Goal: Information Seeking & Learning: Learn about a topic

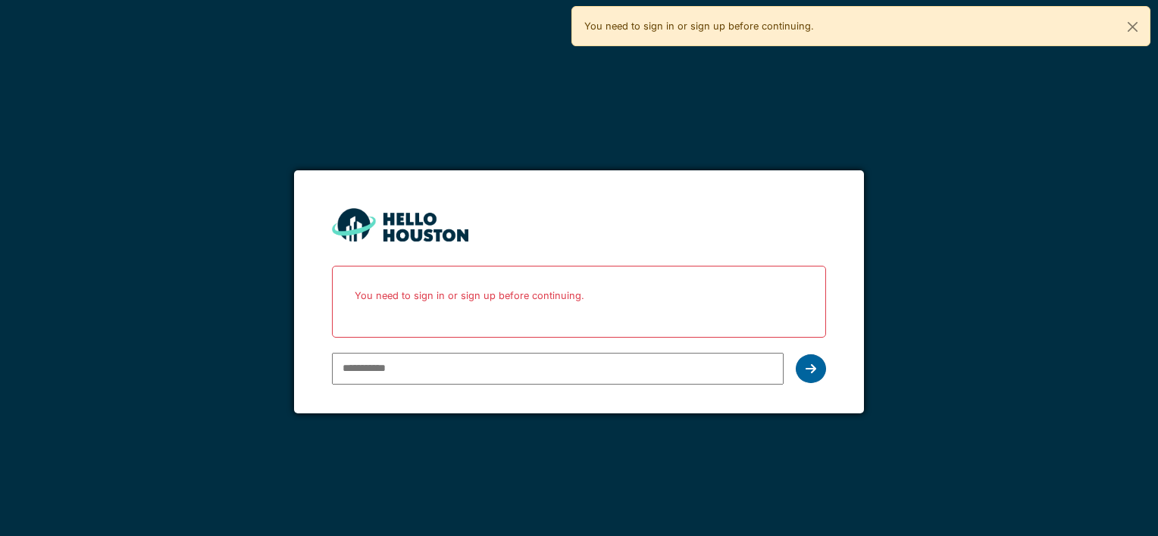
type input "**********"
click at [805, 368] on icon at bounding box center [810, 369] width 11 height 12
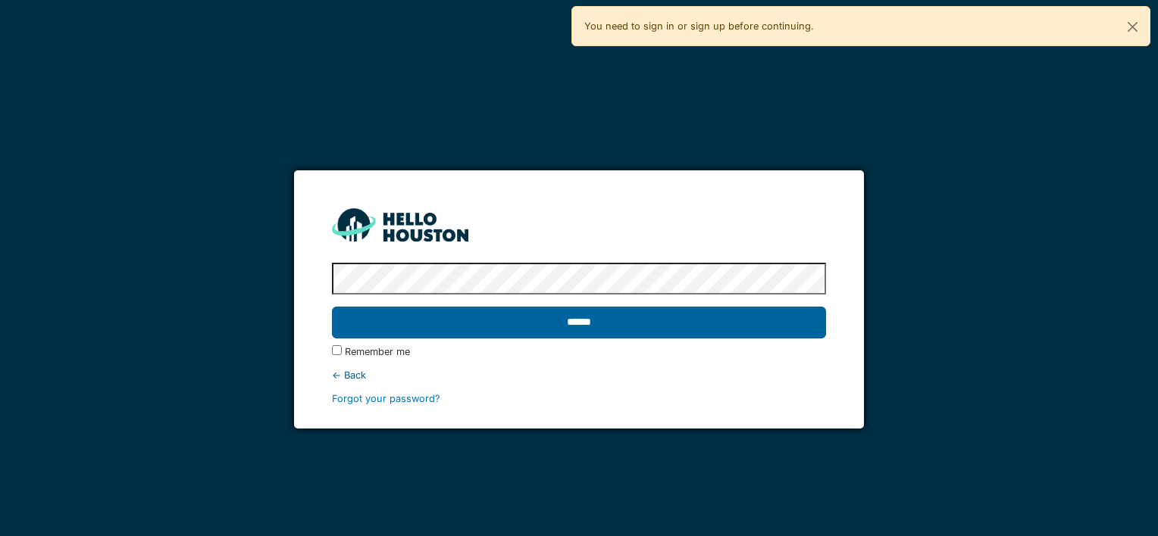
click at [518, 333] on input "******" at bounding box center [578, 323] width 493 height 32
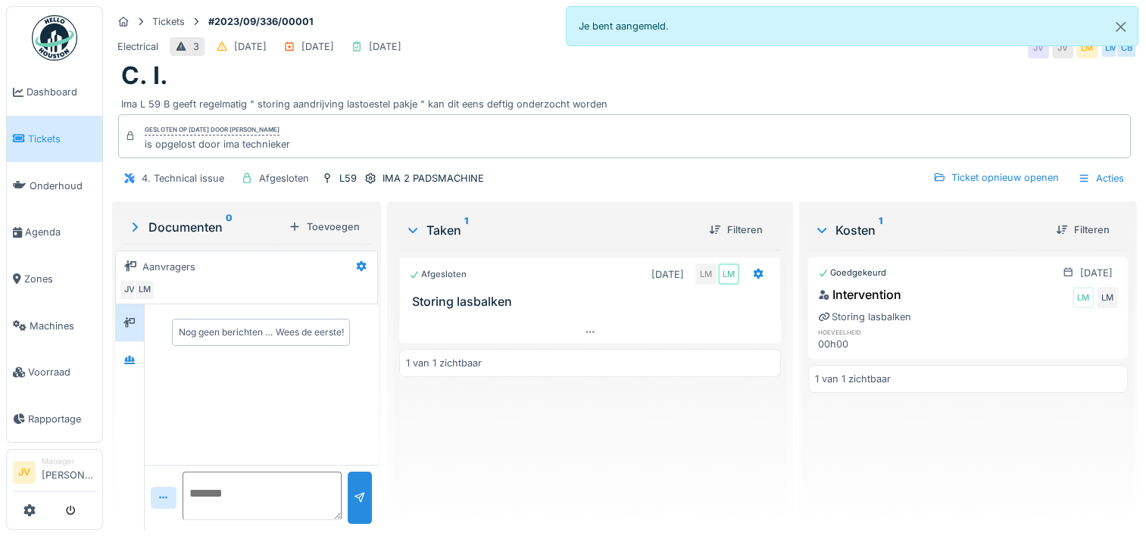
click at [42, 145] on link "Tickets" at bounding box center [54, 139] width 95 height 47
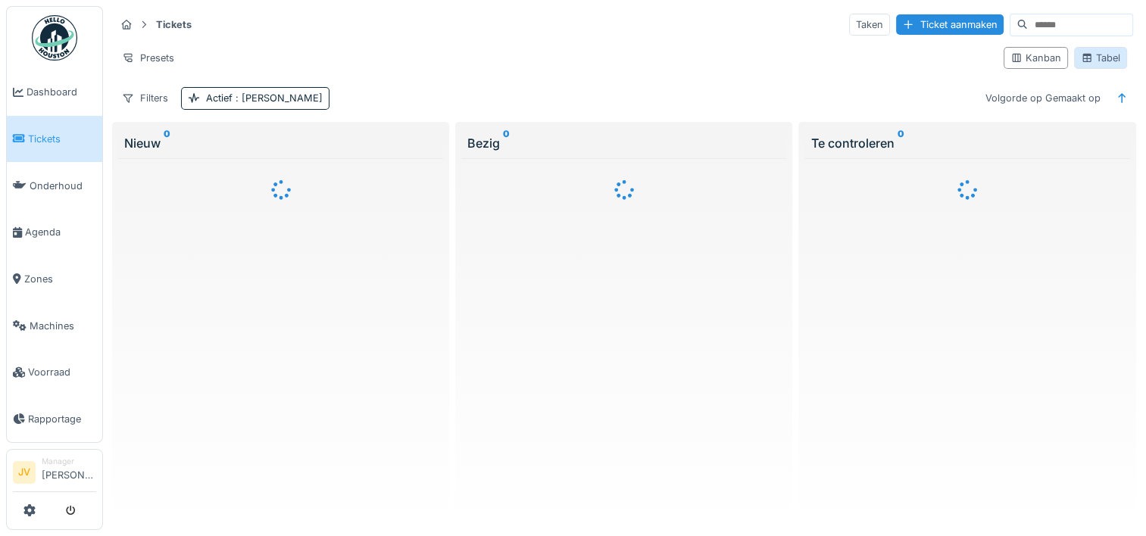
click at [1092, 55] on div "Tabel" at bounding box center [1100, 58] width 39 height 14
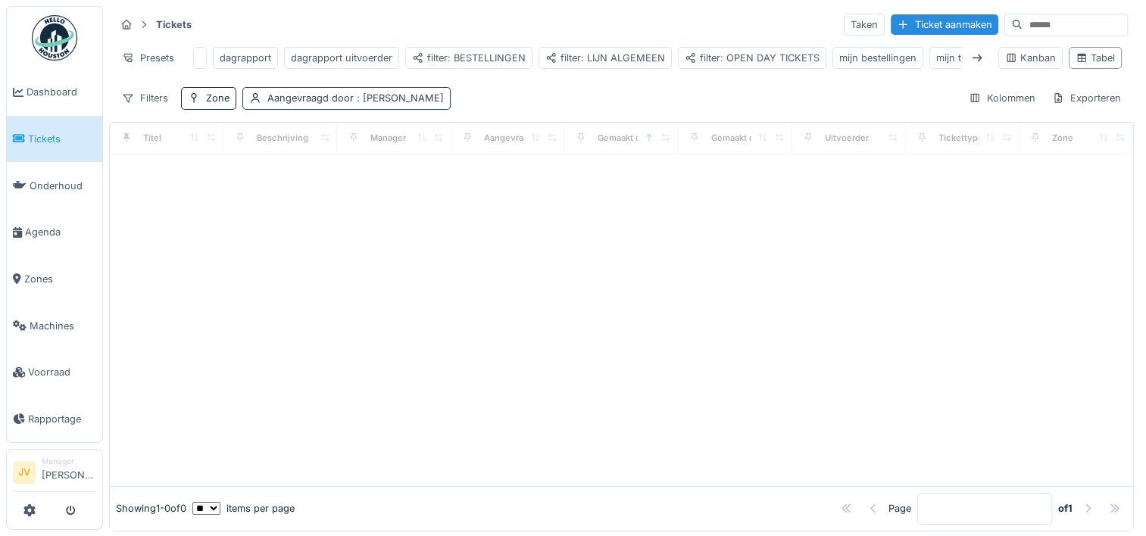
click at [333, 105] on div "Aangevraagd door : [PERSON_NAME]" at bounding box center [355, 98] width 177 height 14
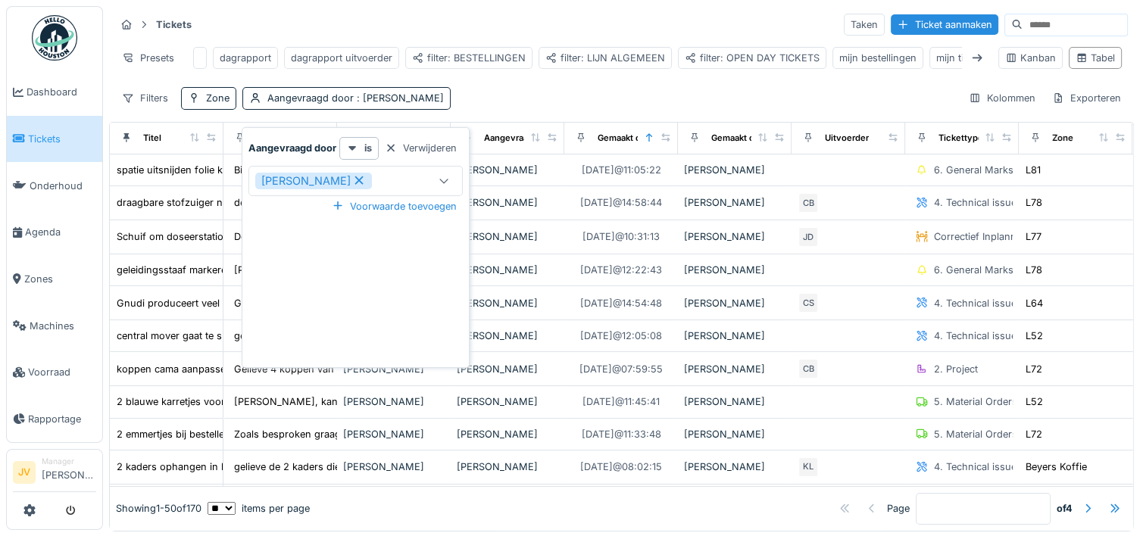
click at [416, 149] on div "Verwijderen" at bounding box center [421, 148] width 84 height 20
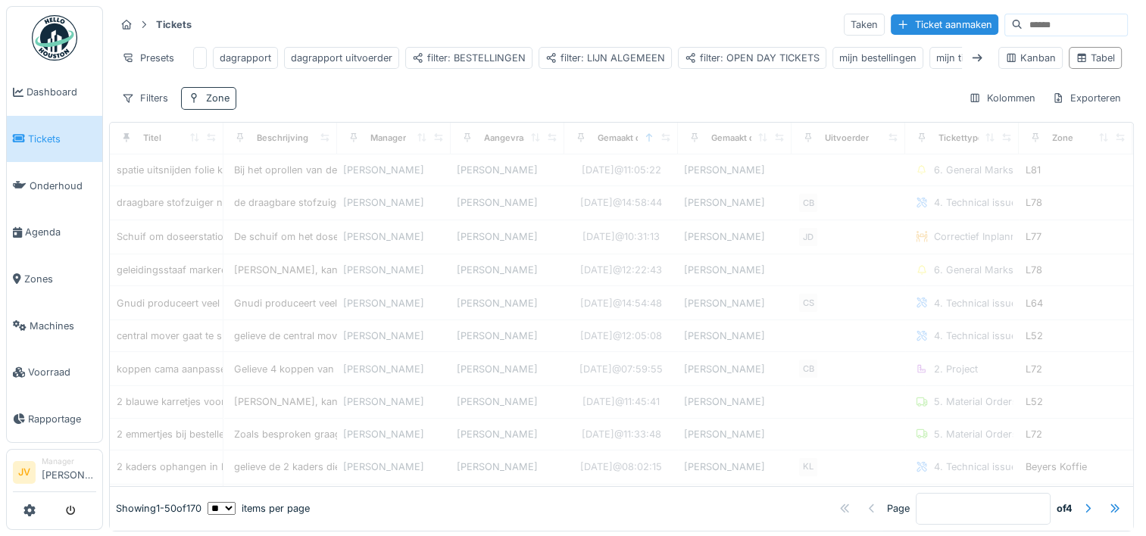
click at [221, 105] on div "Zone" at bounding box center [217, 98] width 23 height 14
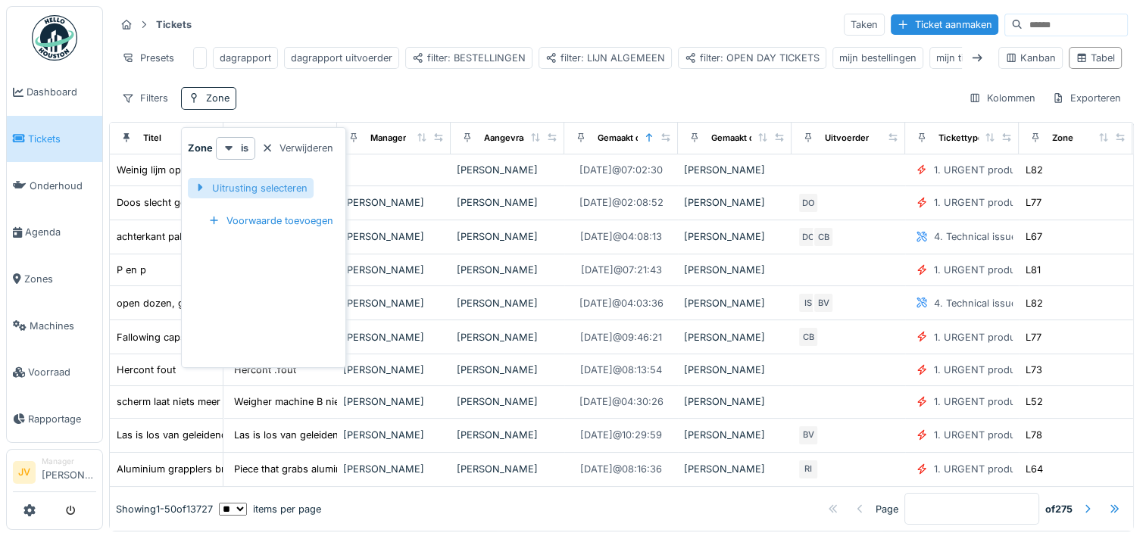
click at [235, 188] on div "Uitrusting selecteren" at bounding box center [251, 188] width 126 height 20
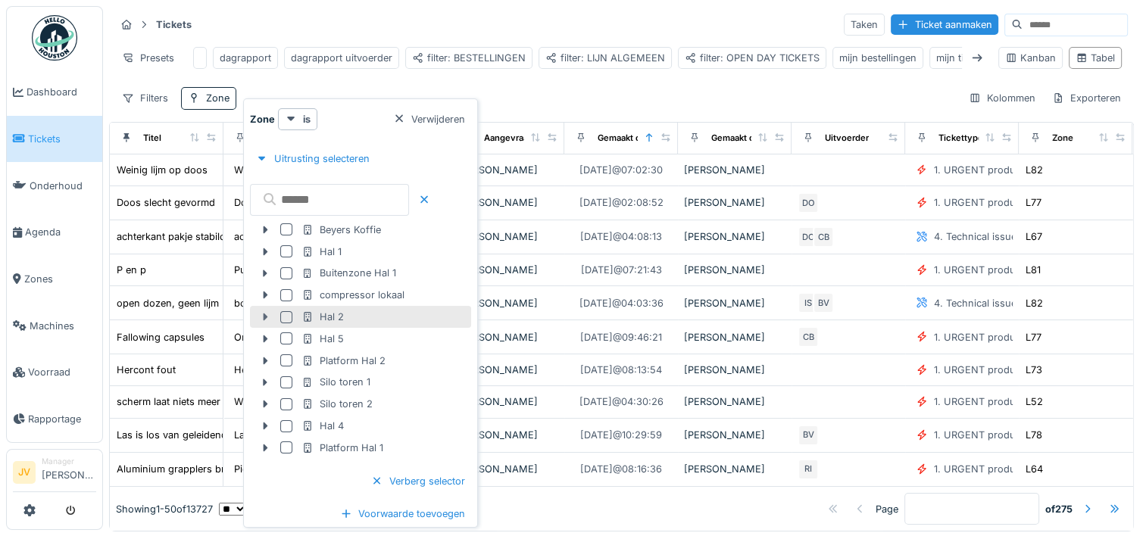
click at [254, 312] on div at bounding box center [265, 317] width 24 height 16
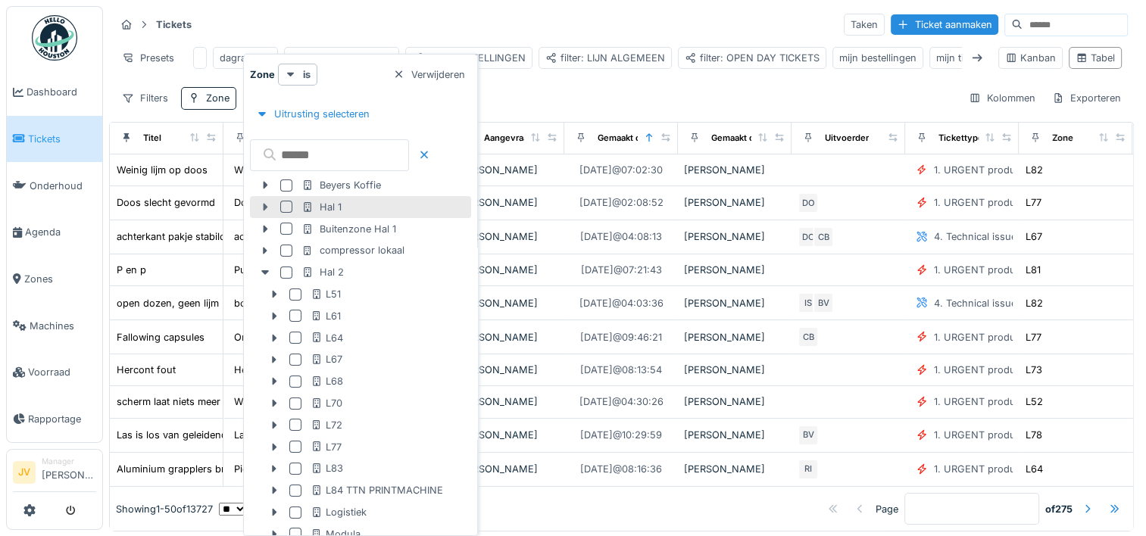
click at [267, 207] on icon at bounding box center [265, 207] width 12 height 10
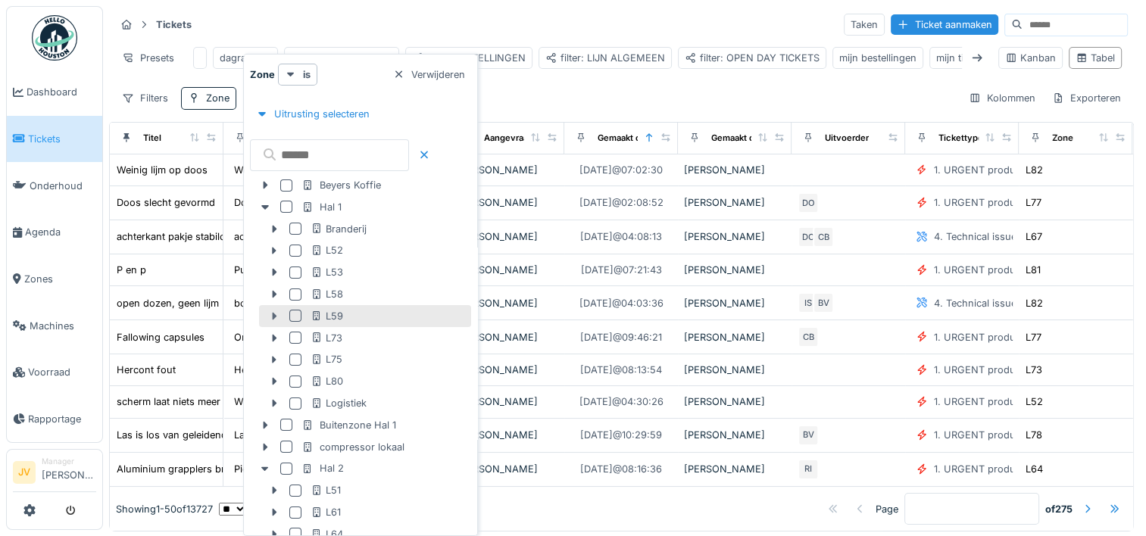
click at [270, 314] on icon at bounding box center [274, 316] width 12 height 10
click at [271, 317] on icon at bounding box center [274, 316] width 12 height 10
click at [294, 312] on div at bounding box center [295, 316] width 12 height 12
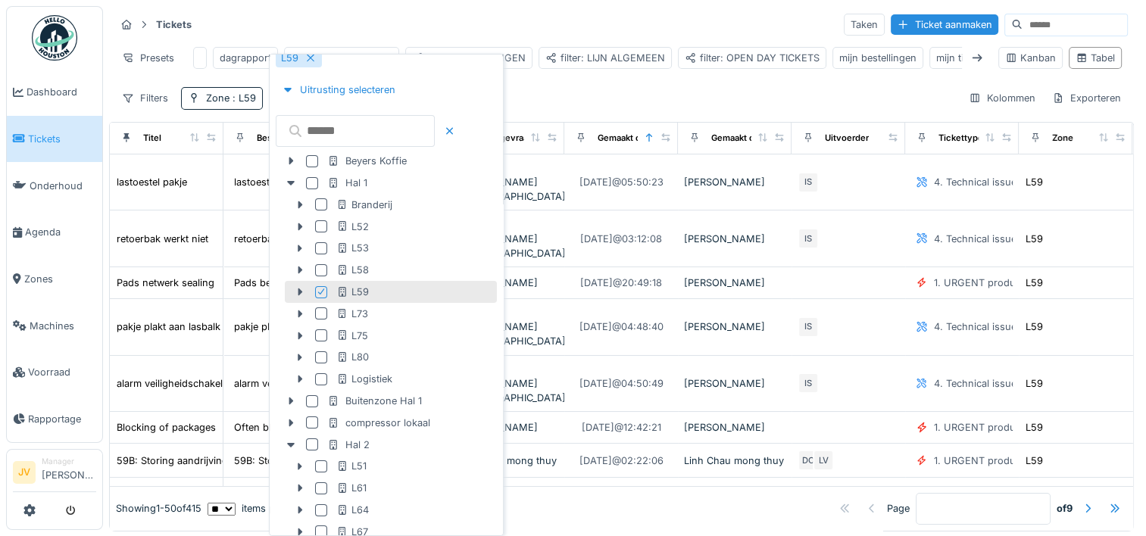
scroll to position [76, 0]
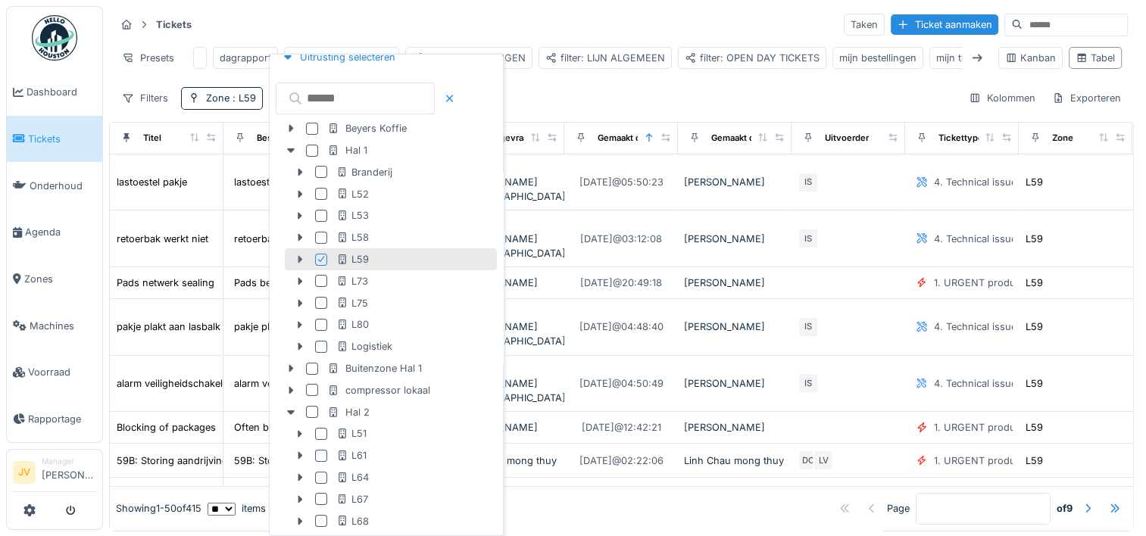
click at [300, 260] on icon at bounding box center [300, 260] width 5 height 8
click at [300, 260] on icon at bounding box center [300, 260] width 8 height 5
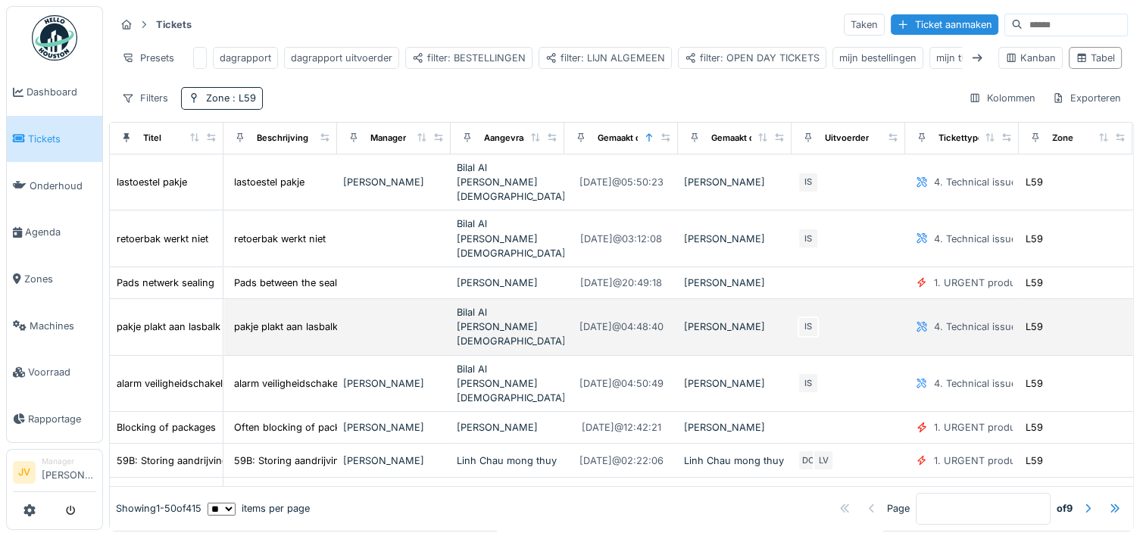
click at [588, 311] on td "12-9-2025 @ 04:48:40" at bounding box center [622, 327] width 114 height 57
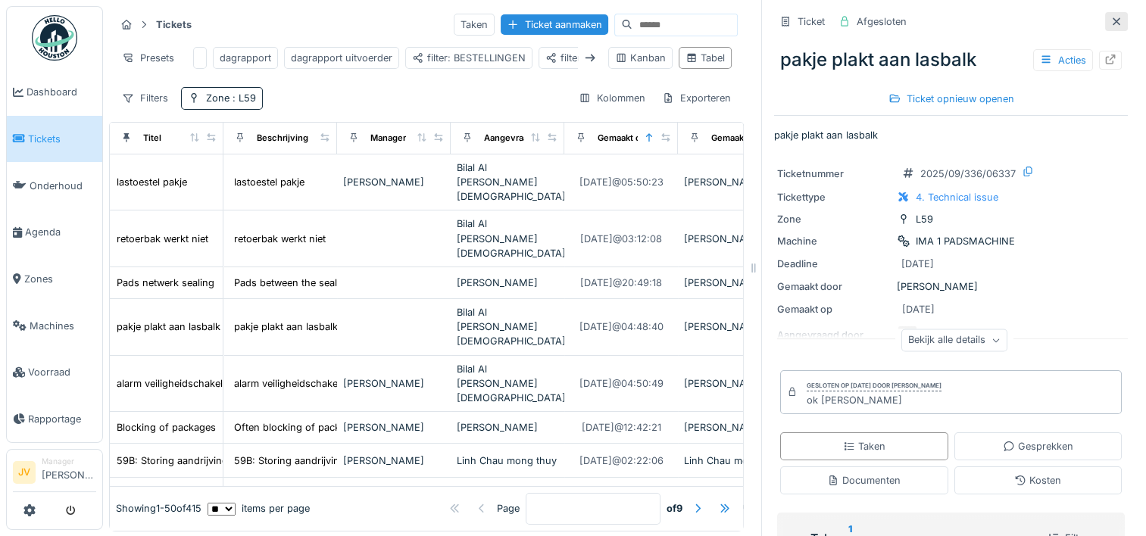
click at [1113, 19] on icon at bounding box center [1117, 21] width 8 height 8
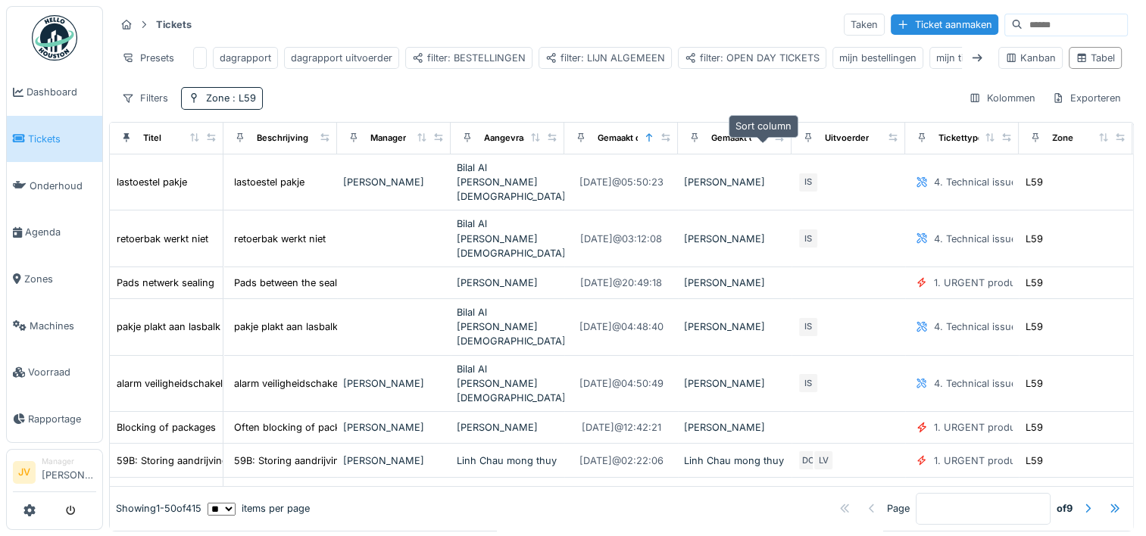
click at [765, 142] on icon at bounding box center [763, 137] width 8 height 8
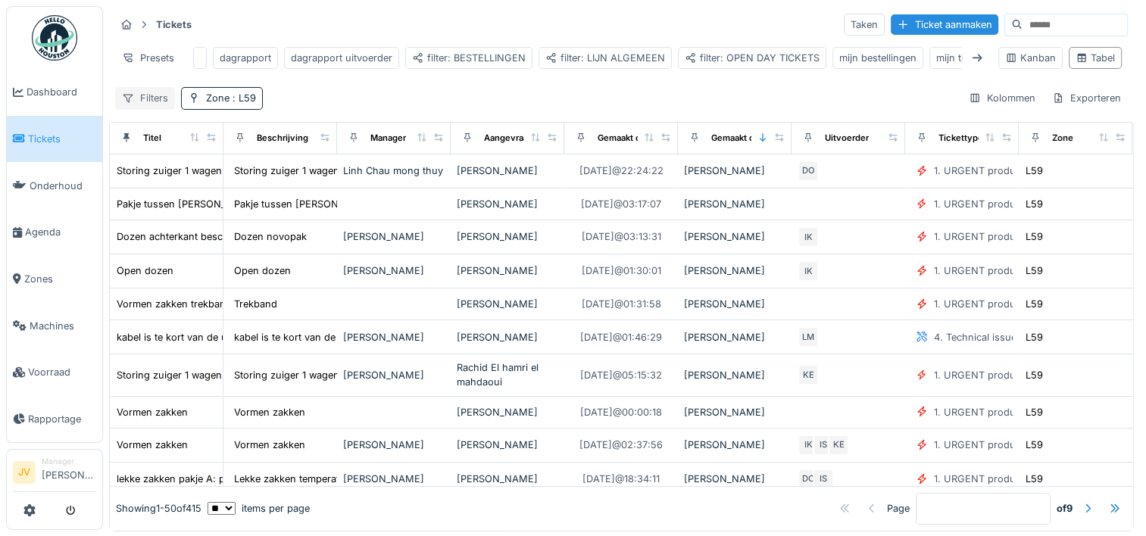
click at [141, 109] on div "Filters" at bounding box center [145, 98] width 60 height 22
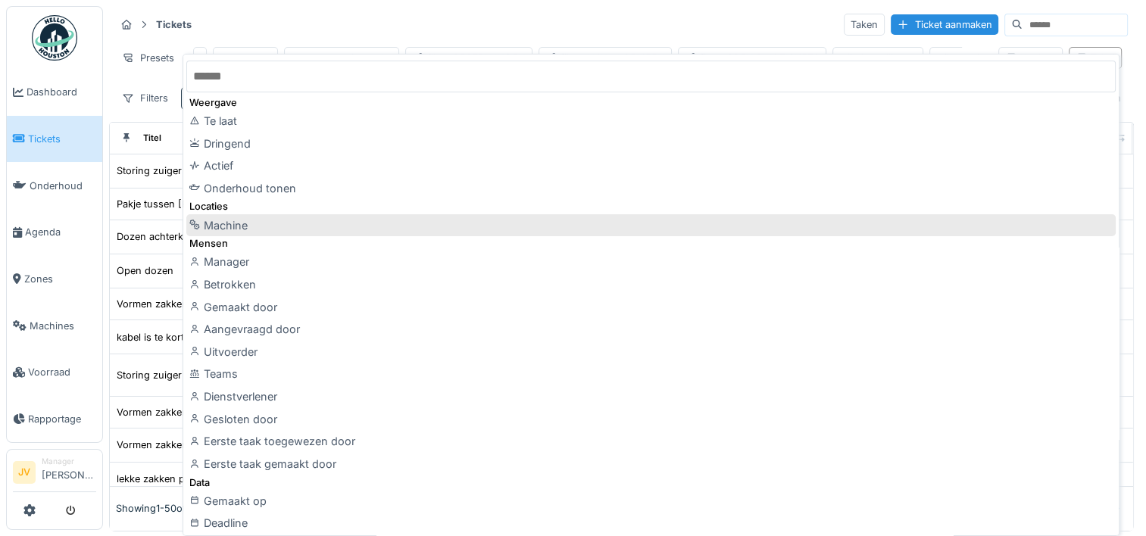
click at [332, 227] on div "Machine" at bounding box center [651, 225] width 930 height 23
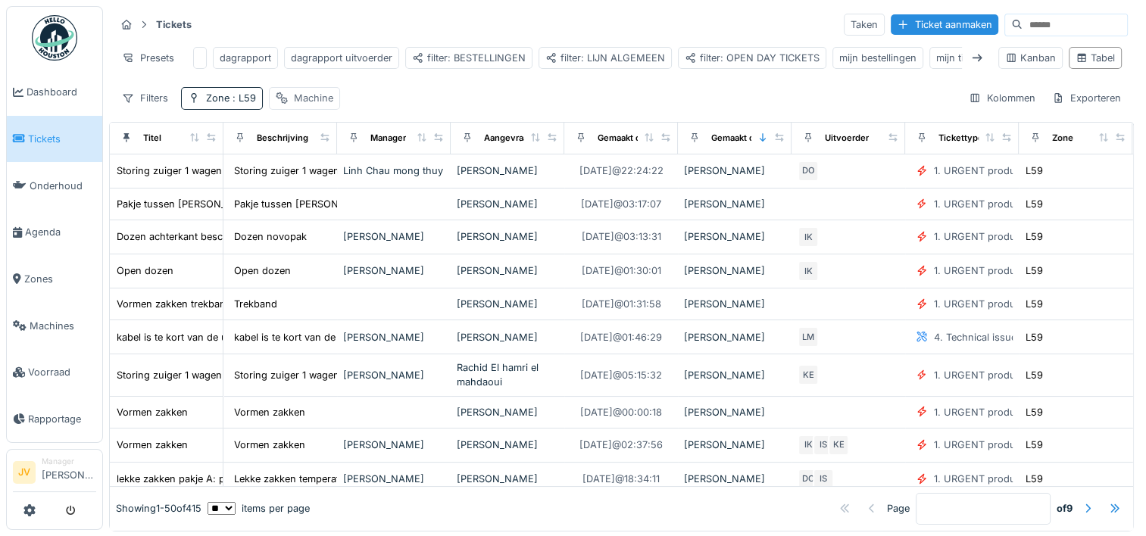
click at [302, 105] on div "Machine" at bounding box center [313, 98] width 39 height 14
click at [301, 105] on div "Machine" at bounding box center [313, 98] width 39 height 14
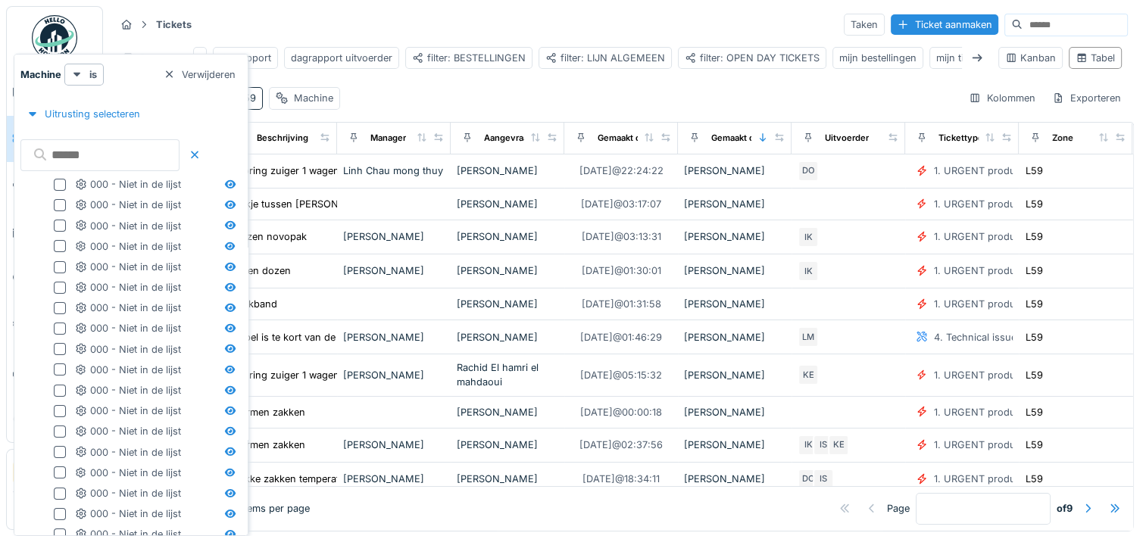
click at [88, 152] on input "text" at bounding box center [99, 155] width 159 height 32
type input "***"
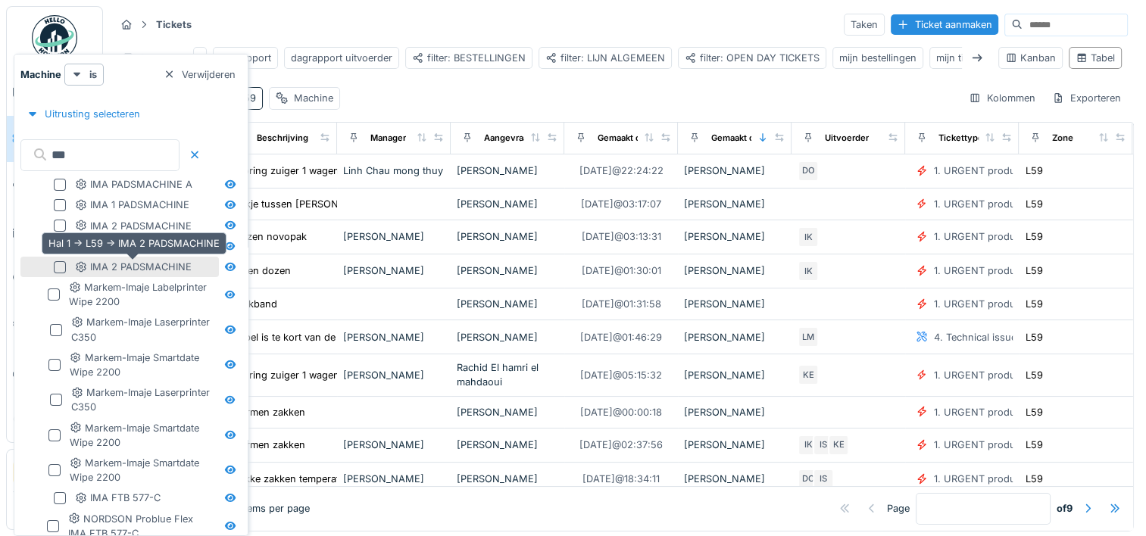
click at [115, 267] on div "IMA 2 PADSMACHINE" at bounding box center [133, 267] width 117 height 14
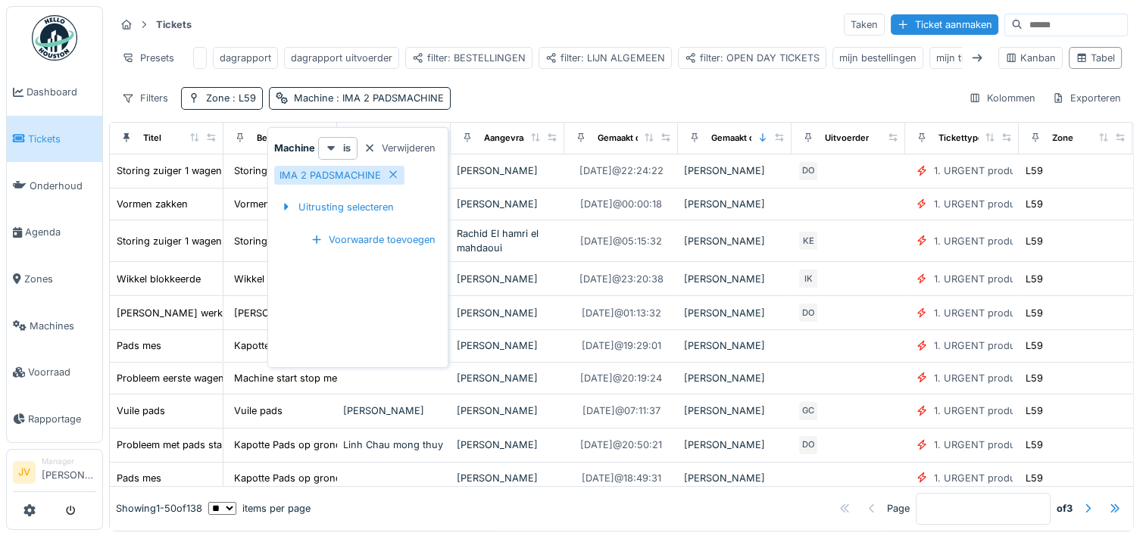
click at [609, 95] on div "Tickets Taken Ticket aanmaken Presets dagrapport dagrapport uitvoerder filter: …" at bounding box center [621, 61] width 1025 height 110
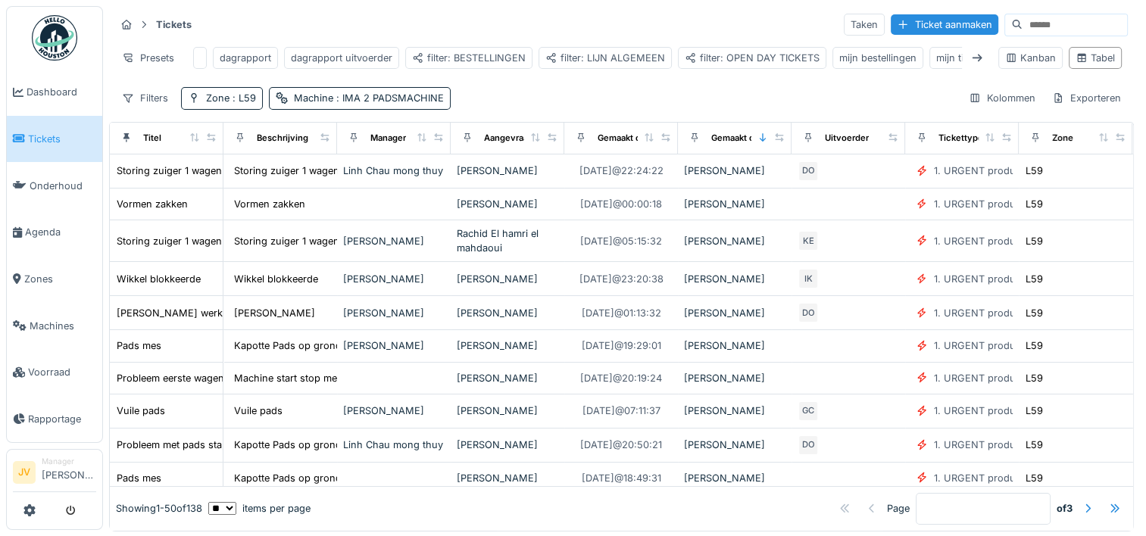
click at [671, 109] on div "Filters Zone : L59 Machine : IMA 2 PADSMACHINE Kolommen Exporteren" at bounding box center [621, 98] width 1013 height 22
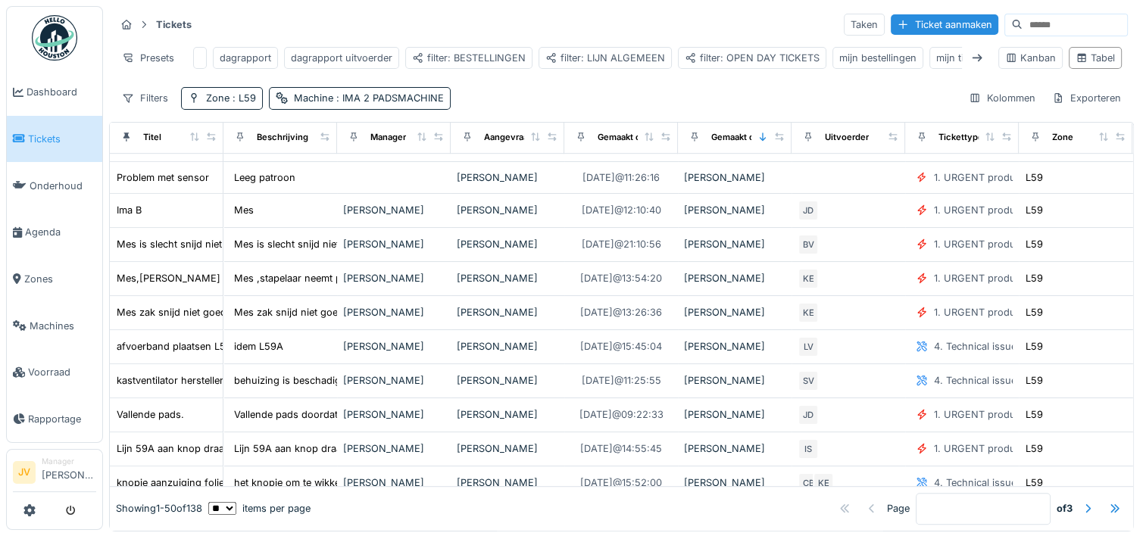
scroll to position [909, 0]
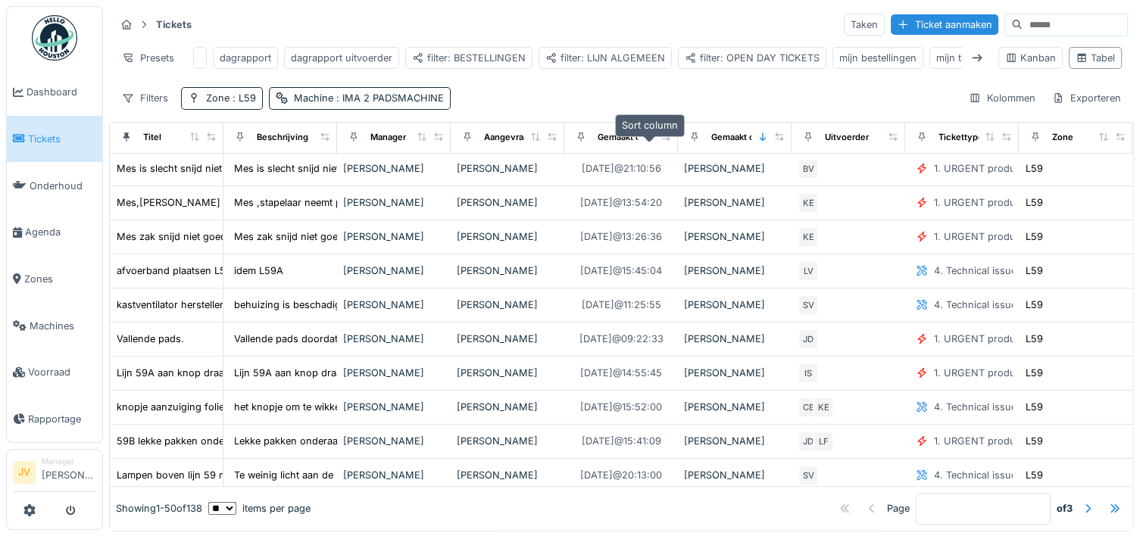
click at [644, 141] on icon at bounding box center [649, 137] width 11 height 8
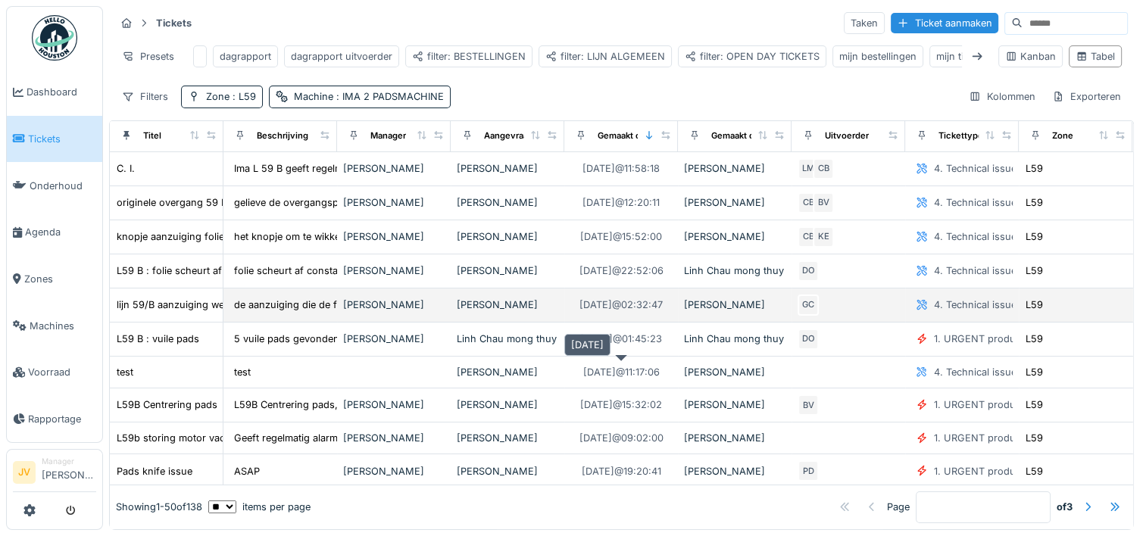
scroll to position [0, 0]
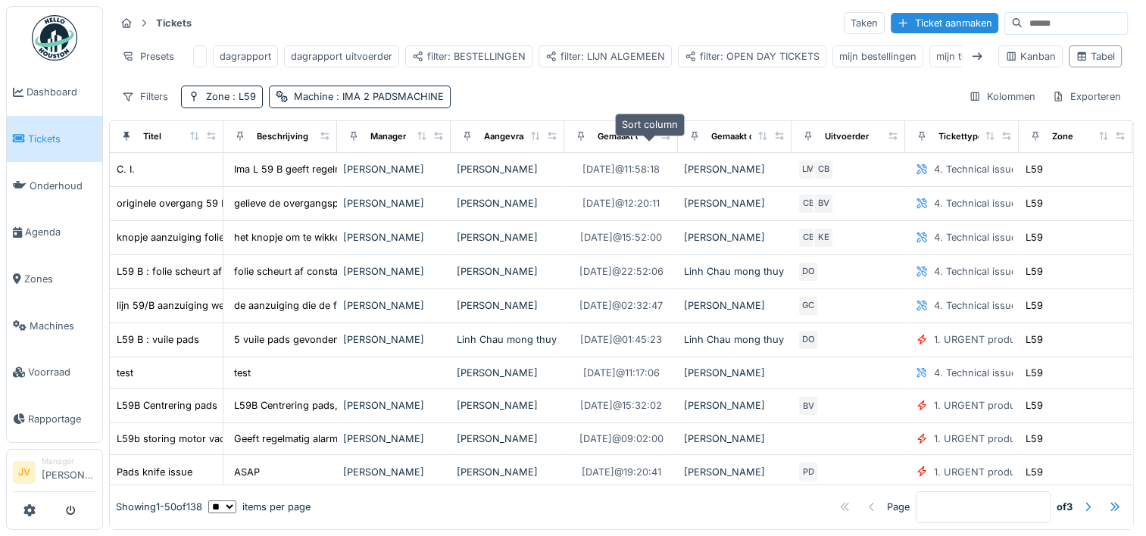
click at [650, 138] on icon at bounding box center [649, 136] width 6 height 8
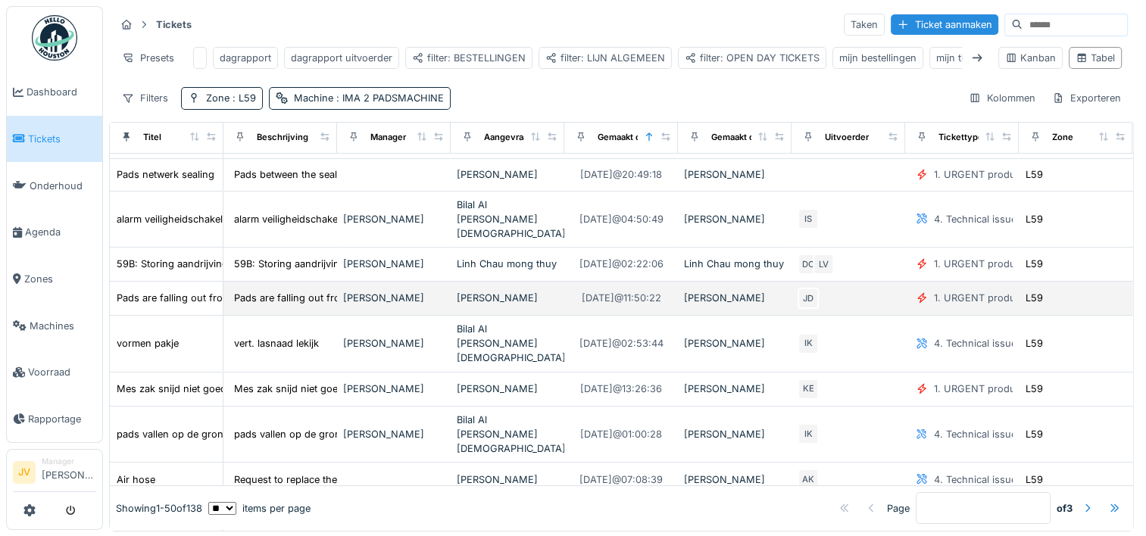
scroll to position [76, 0]
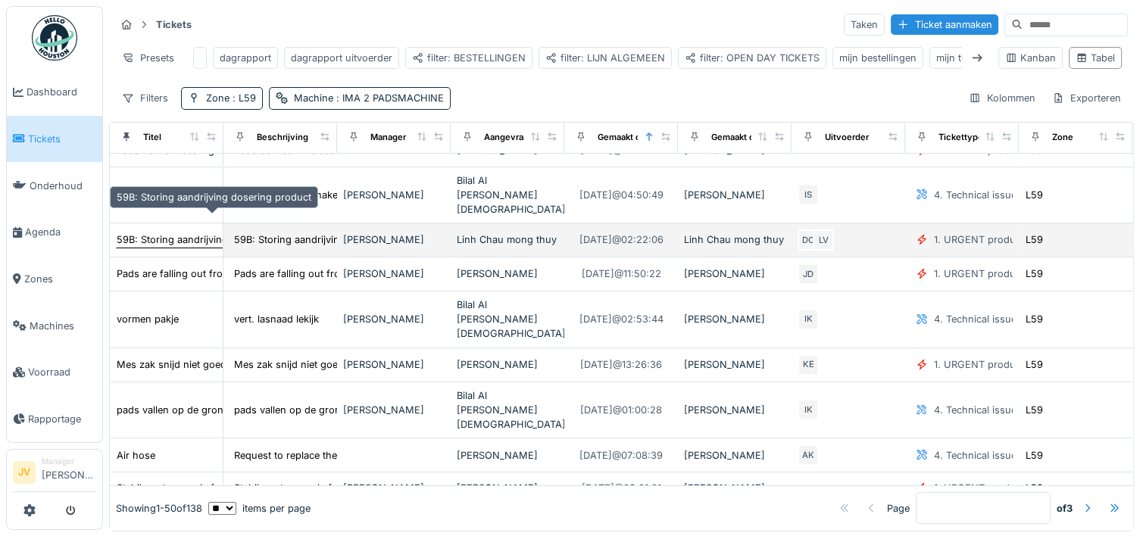
click at [205, 233] on div "59B: Storing aandrijving dosering product" at bounding box center [214, 240] width 195 height 14
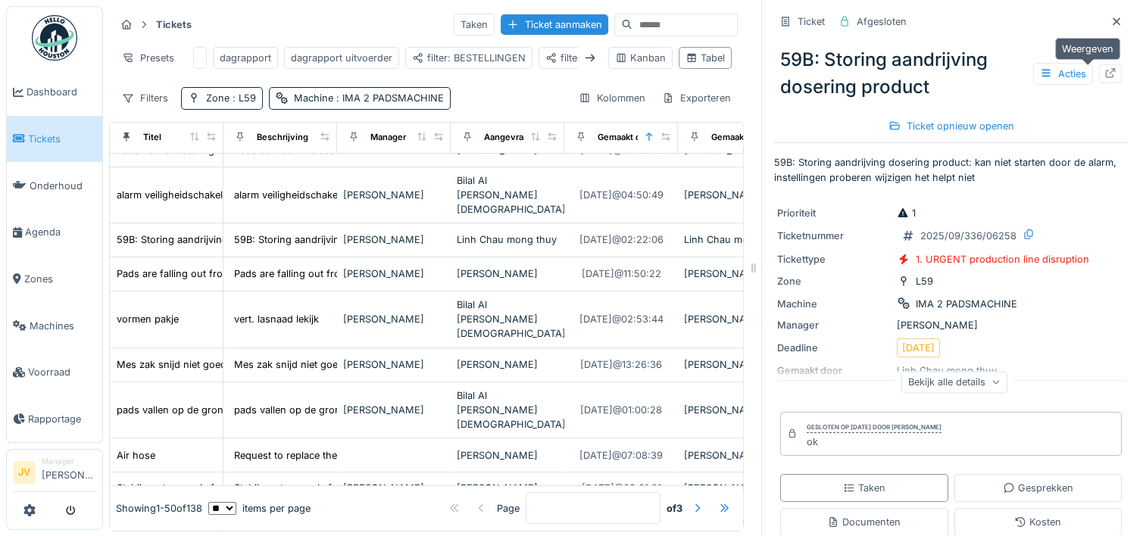
click at [1105, 70] on icon at bounding box center [1111, 73] width 12 height 10
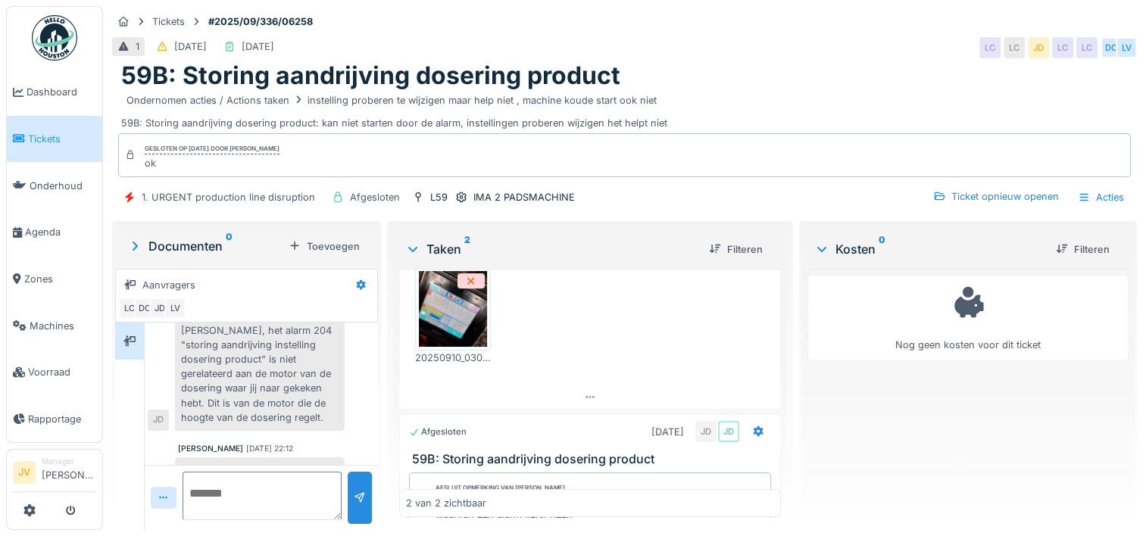
scroll to position [493, 0]
